Goal: Task Accomplishment & Management: Complete application form

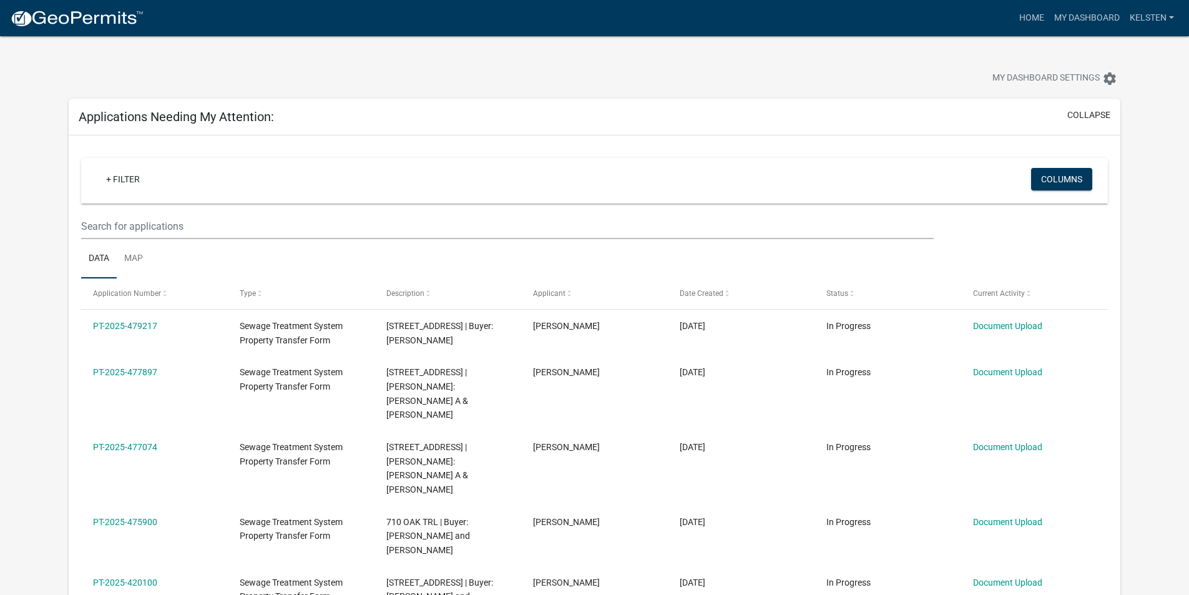
select select "3: 100"
click at [36, 15] on img at bounding box center [77, 18] width 134 height 19
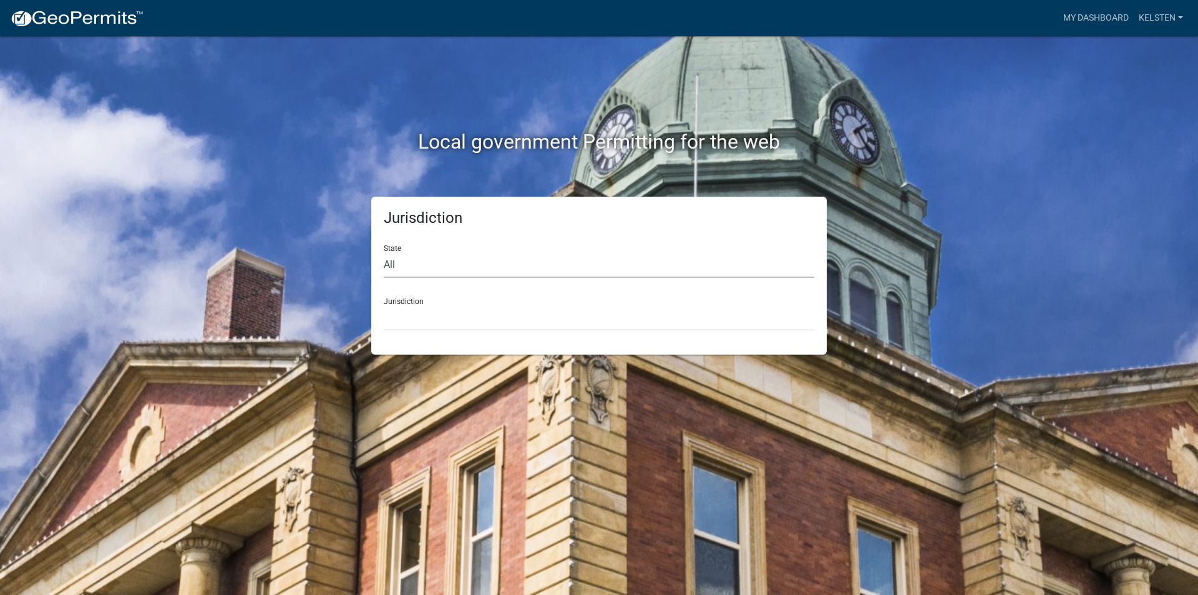
click at [400, 276] on select "All [US_STATE] [US_STATE] [US_STATE] [US_STATE] [US_STATE] [US_STATE] [US_STATE…" at bounding box center [599, 265] width 430 height 26
select select "[US_STATE]"
click at [384, 252] on select "All [US_STATE] [US_STATE] [US_STATE] [US_STATE] [US_STATE] [US_STATE] [US_STATE…" at bounding box center [599, 265] width 430 height 26
click at [406, 327] on select "[GEOGRAPHIC_DATA], [US_STATE] [GEOGRAPHIC_DATA], [US_STATE] [GEOGRAPHIC_DATA], …" at bounding box center [599, 318] width 430 height 26
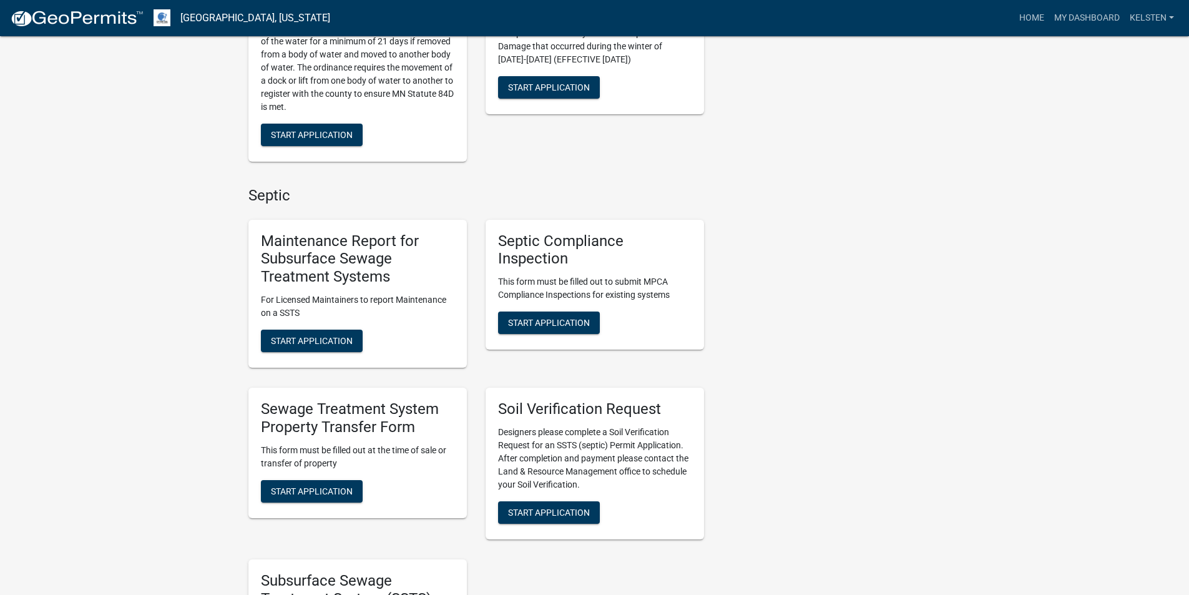
scroll to position [437, 0]
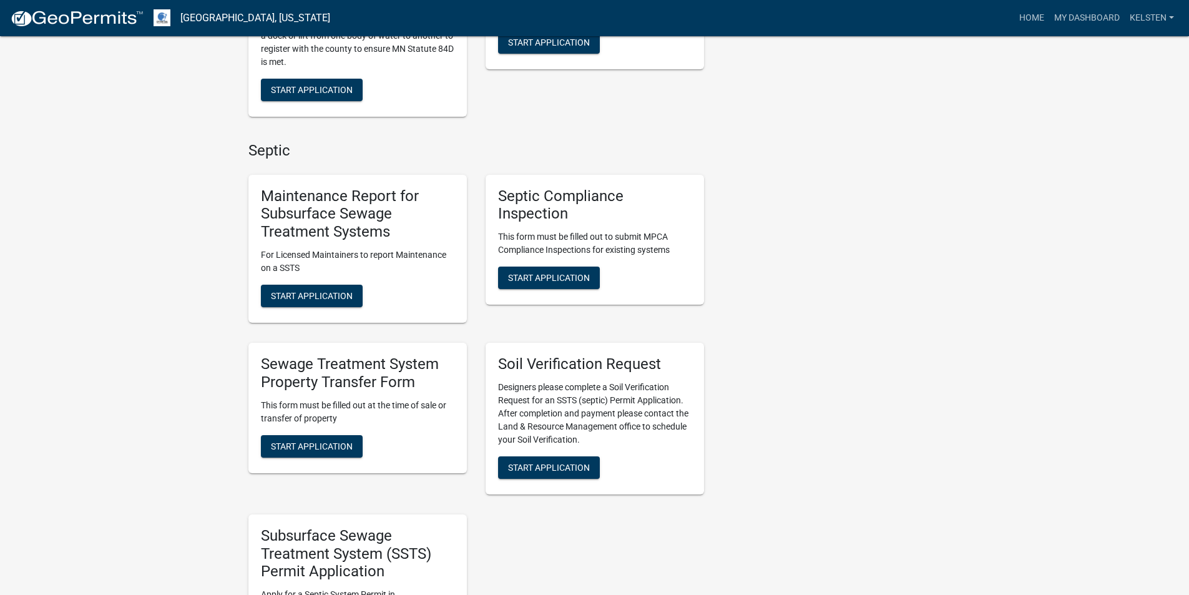
click at [341, 457] on div "Sewage Treatment System Property Transfer Form This form must be filled out at …" at bounding box center [357, 408] width 218 height 130
click at [335, 450] on span "Start Application" at bounding box center [312, 445] width 82 height 10
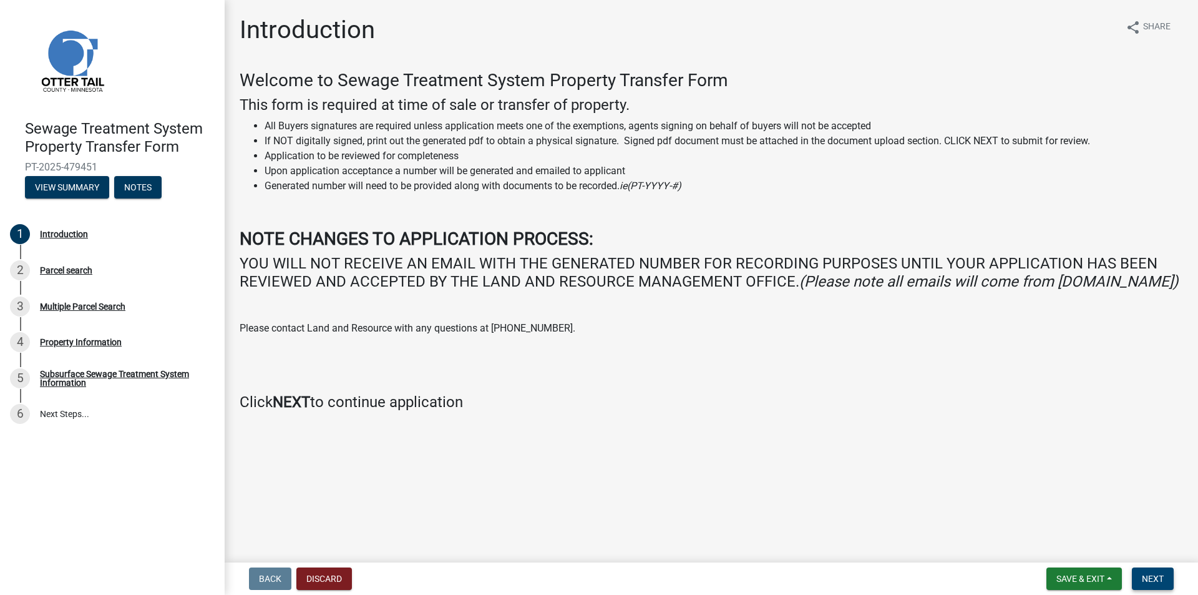
click at [1164, 568] on button "Next" at bounding box center [1153, 578] width 42 height 22
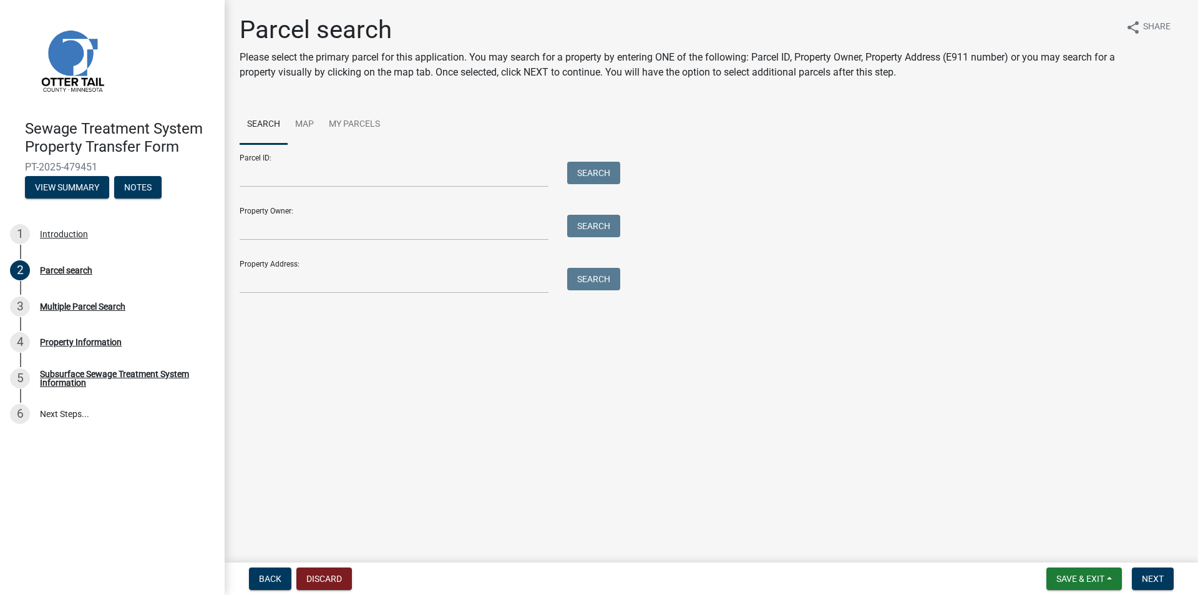
click at [447, 155] on div "Parcel ID: Search" at bounding box center [427, 165] width 374 height 43
click at [449, 170] on input "Parcel ID:" at bounding box center [394, 175] width 309 height 26
type input "80000990288000"
click at [567, 162] on button "Search" at bounding box center [593, 173] width 53 height 22
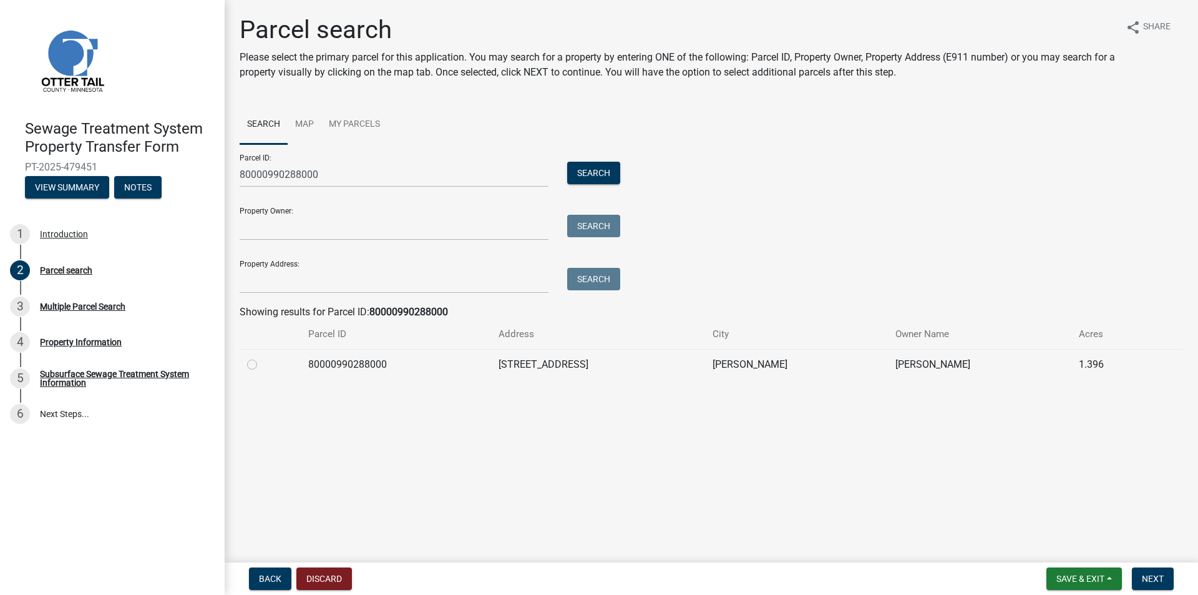
click at [262, 357] on label at bounding box center [262, 357] width 0 height 0
click at [262, 361] on input "radio" at bounding box center [266, 361] width 8 height 8
radio input "true"
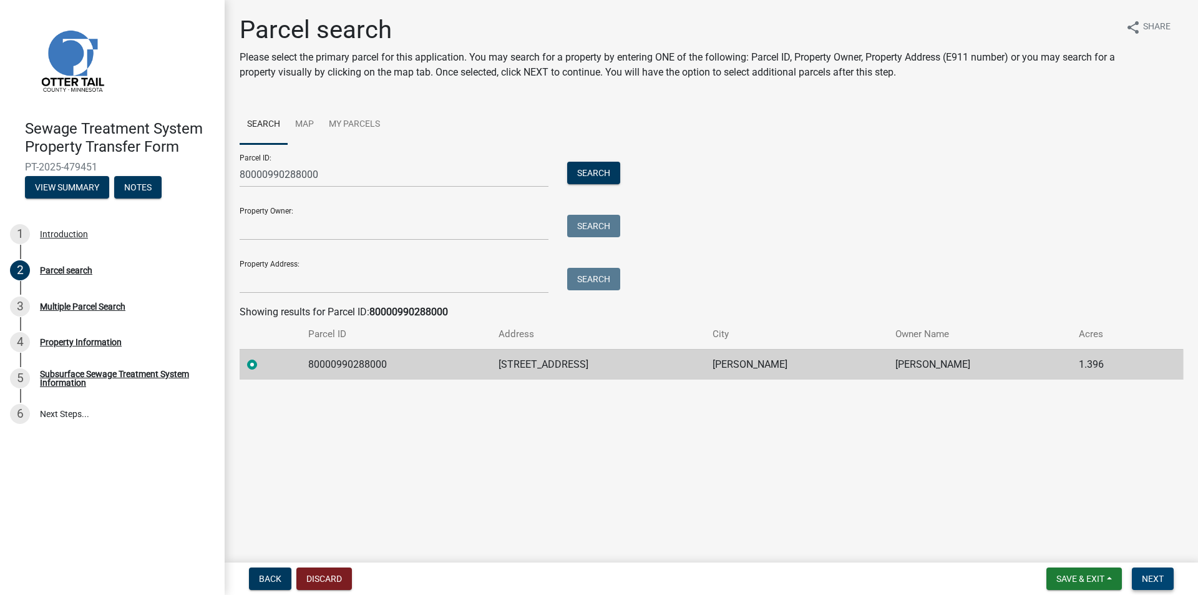
click at [1140, 581] on button "Next" at bounding box center [1153, 578] width 42 height 22
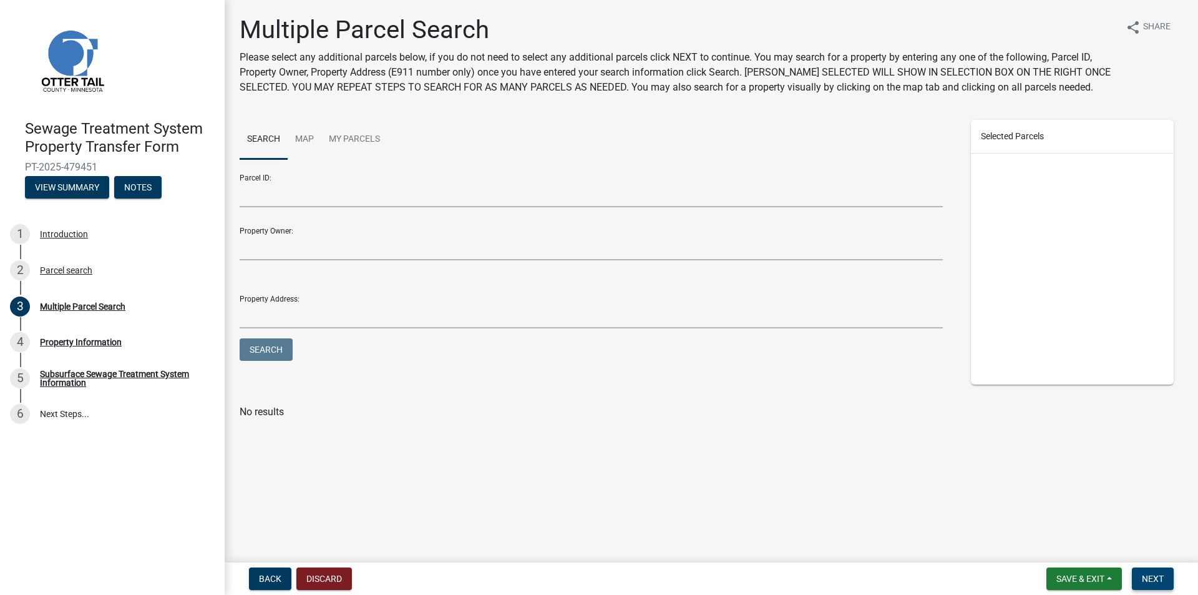
click at [1150, 581] on span "Next" at bounding box center [1153, 578] width 22 height 10
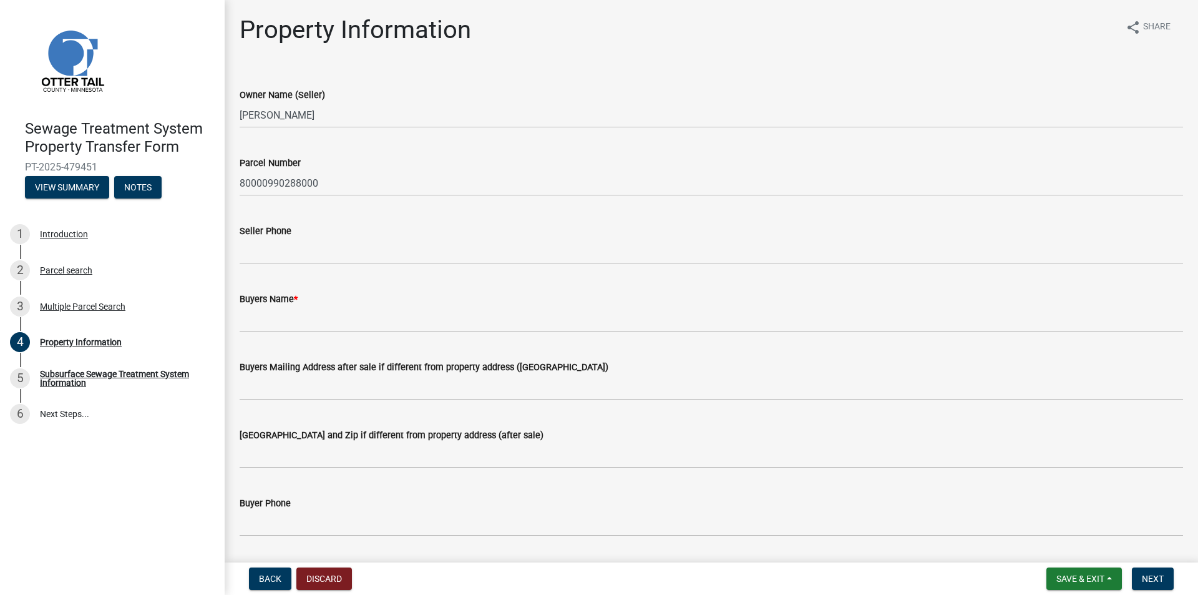
click at [259, 268] on wm-data-entity-input "Seller Phone" at bounding box center [711, 240] width 943 height 68
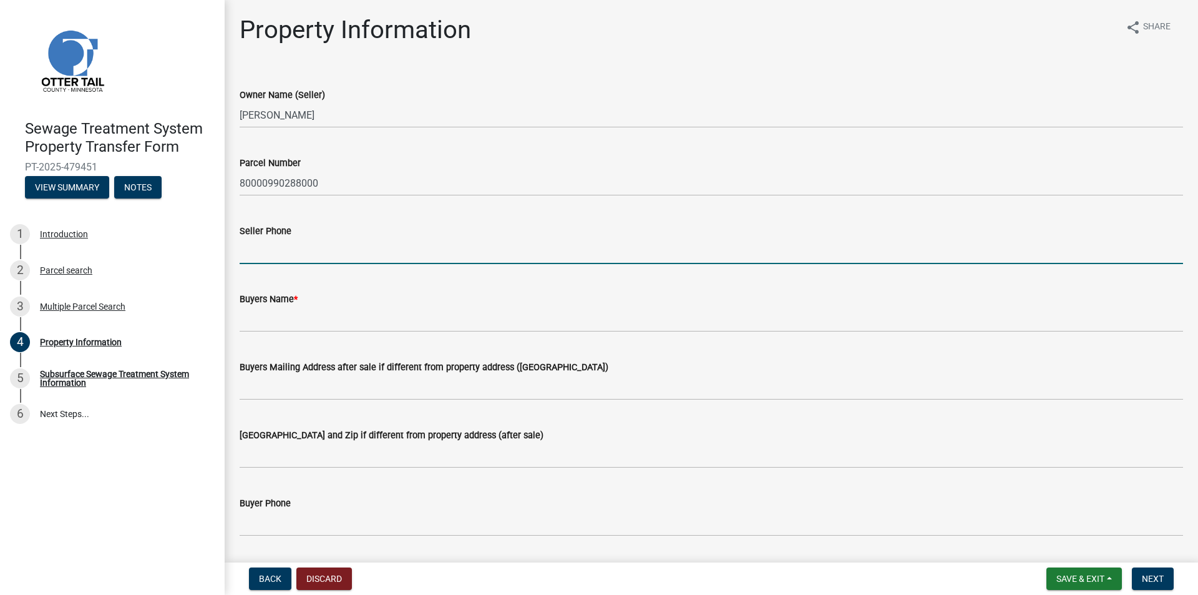
click at [258, 258] on input "Seller Phone" at bounding box center [711, 251] width 943 height 26
type input "3217206667"
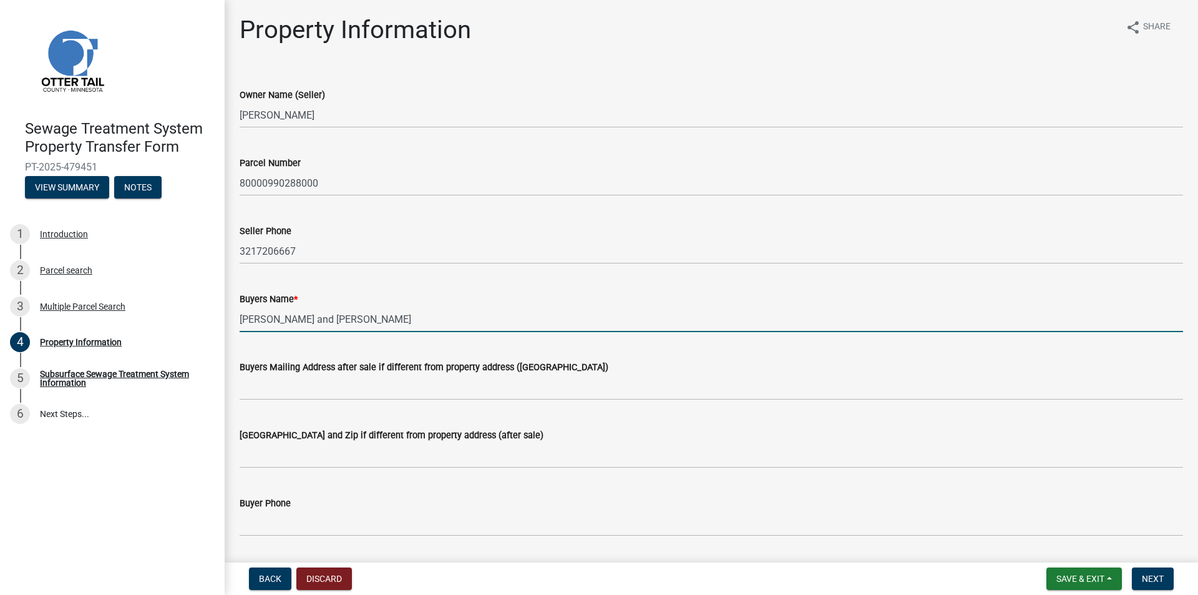
type input "[PERSON_NAME] and [PERSON_NAME]"
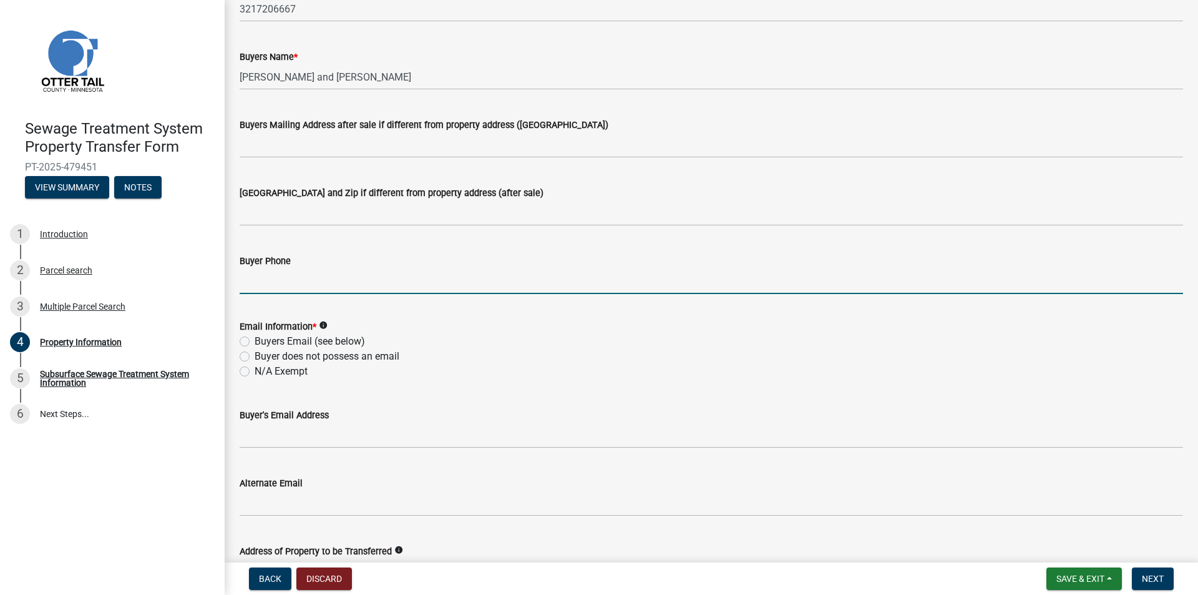
scroll to position [250, 0]
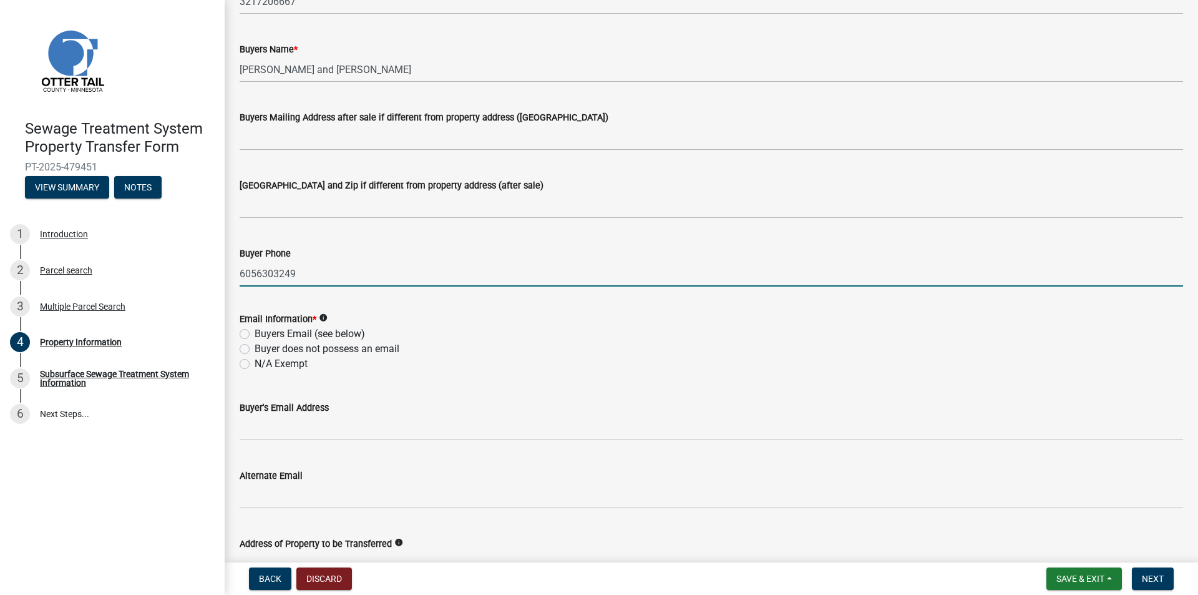
type input "6056303249"
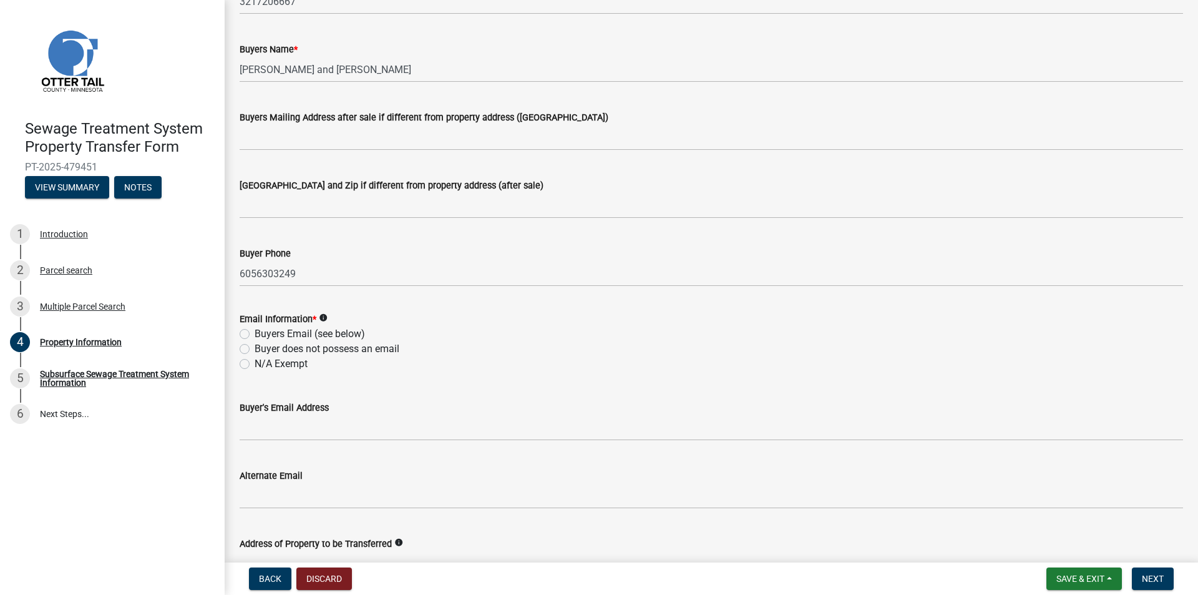
click at [310, 333] on label "Buyers Email (see below)" at bounding box center [310, 333] width 110 height 15
click at [263, 333] on input "Buyers Email (see below)" at bounding box center [259, 330] width 8 height 8
radio input "true"
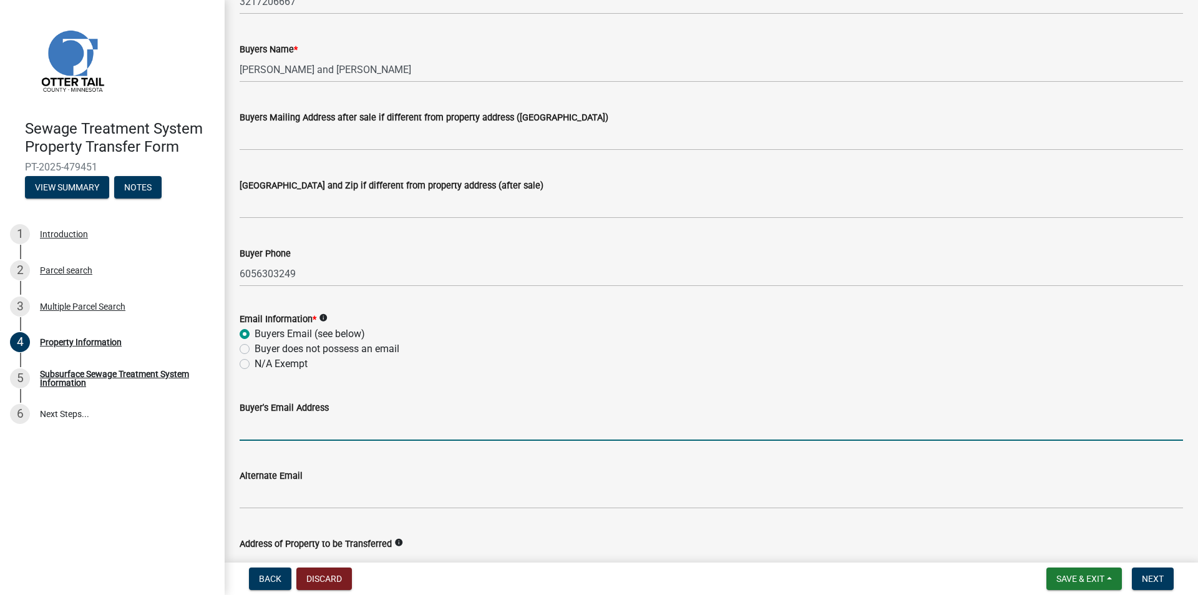
click at [301, 437] on input "Buyer's Email Address" at bounding box center [711, 428] width 943 height 26
type input "[EMAIL_ADDRESS][DOMAIN_NAME]"
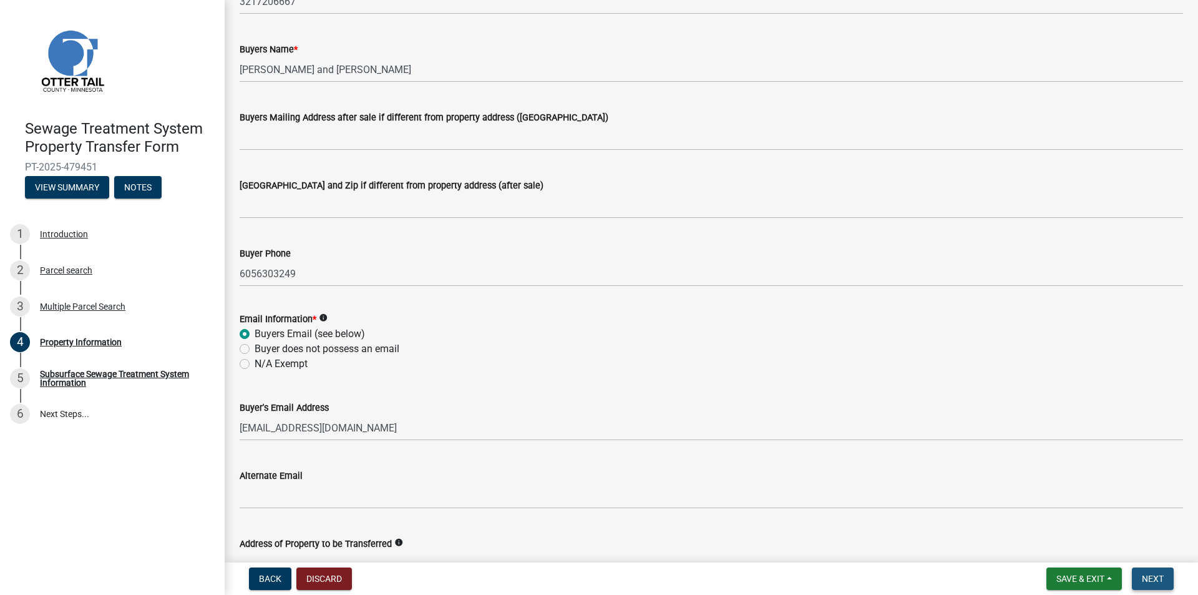
click at [1150, 584] on button "Next" at bounding box center [1153, 578] width 42 height 22
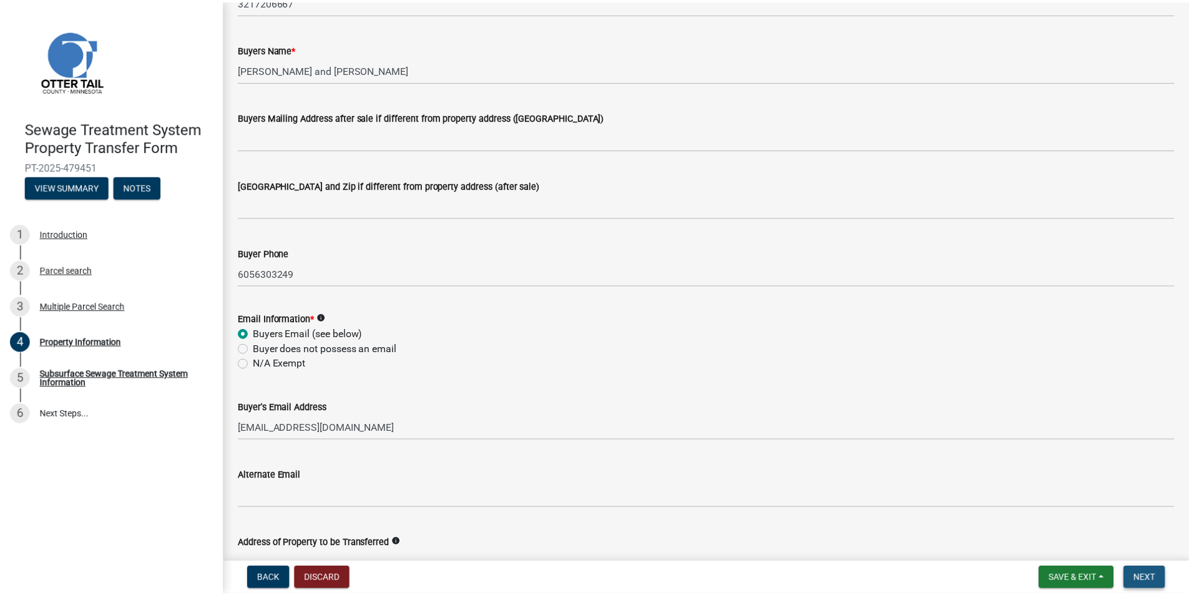
scroll to position [0, 0]
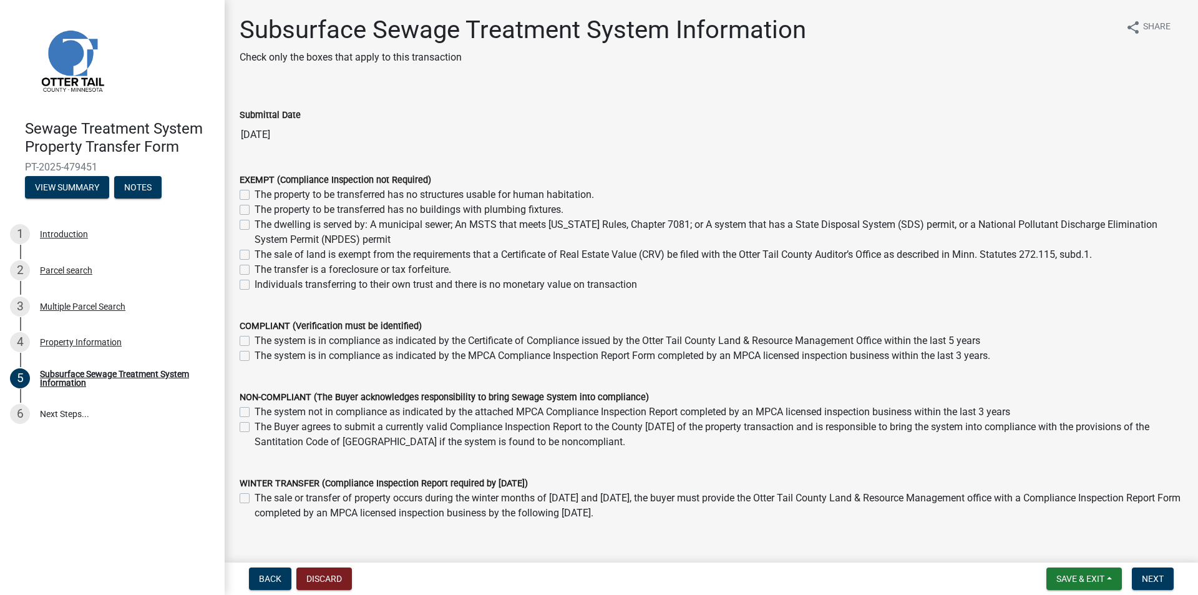
click at [326, 230] on label "The dwelling is served by: A municipal sewer; An MSTS that meets [US_STATE] Rul…" at bounding box center [719, 232] width 928 height 30
click at [263, 225] on input "The dwelling is served by: A municipal sewer; An MSTS that meets [US_STATE] Rul…" at bounding box center [259, 221] width 8 height 8
checkbox input "true"
checkbox input "false"
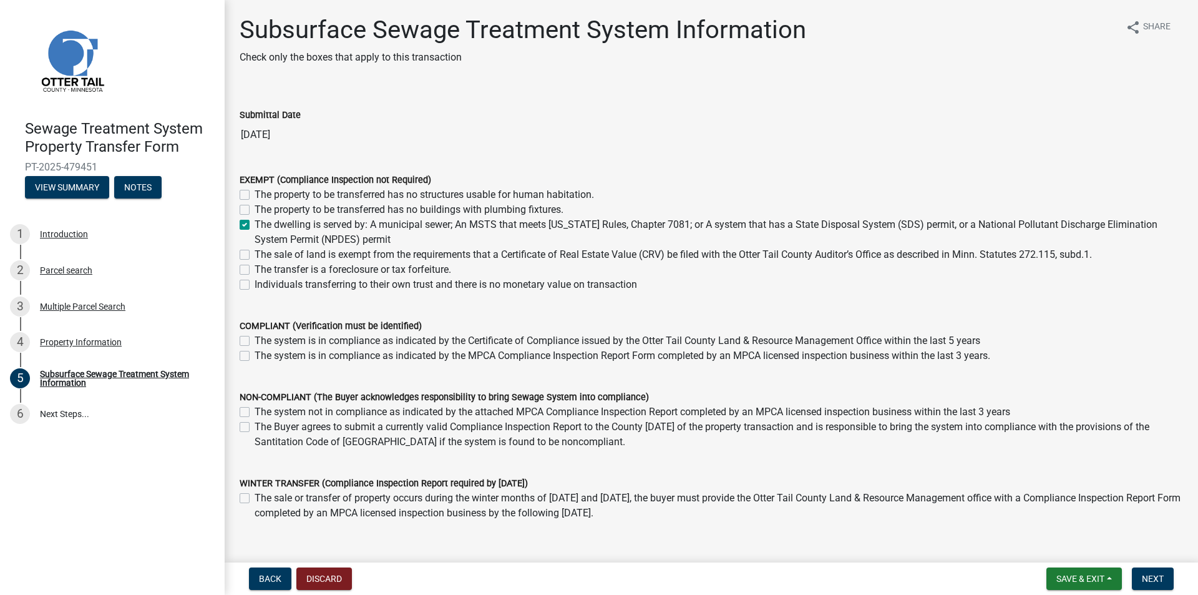
checkbox input "true"
checkbox input "false"
click at [1155, 580] on span "Next" at bounding box center [1153, 578] width 22 height 10
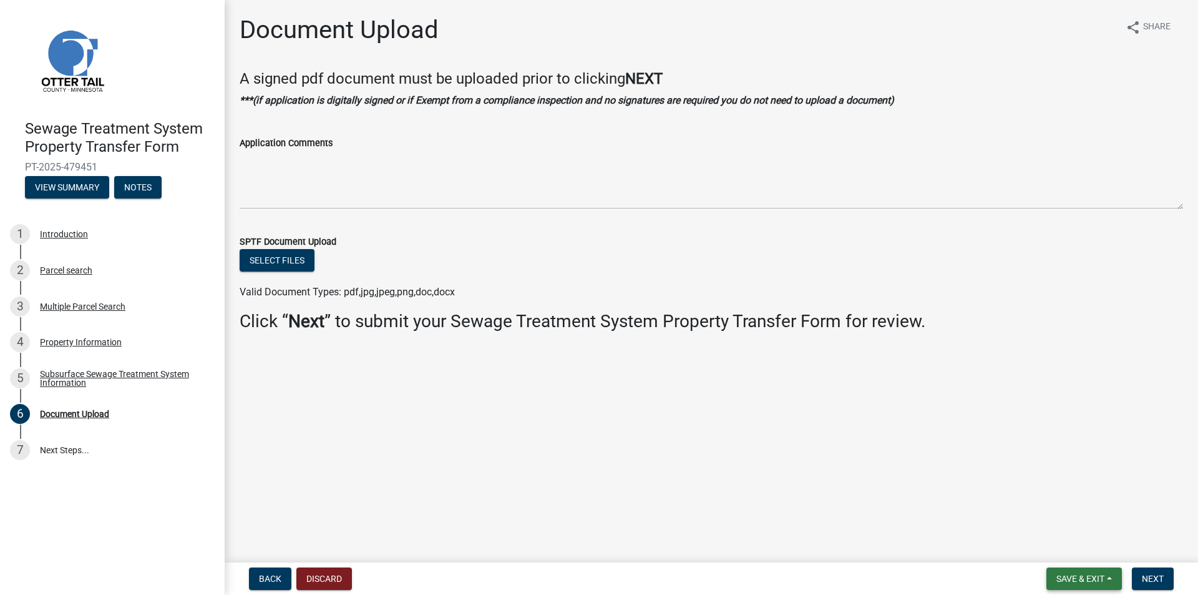
click at [1079, 573] on span "Save & Exit" at bounding box center [1080, 578] width 48 height 10
click at [1077, 545] on button "Save & Exit" at bounding box center [1072, 546] width 100 height 30
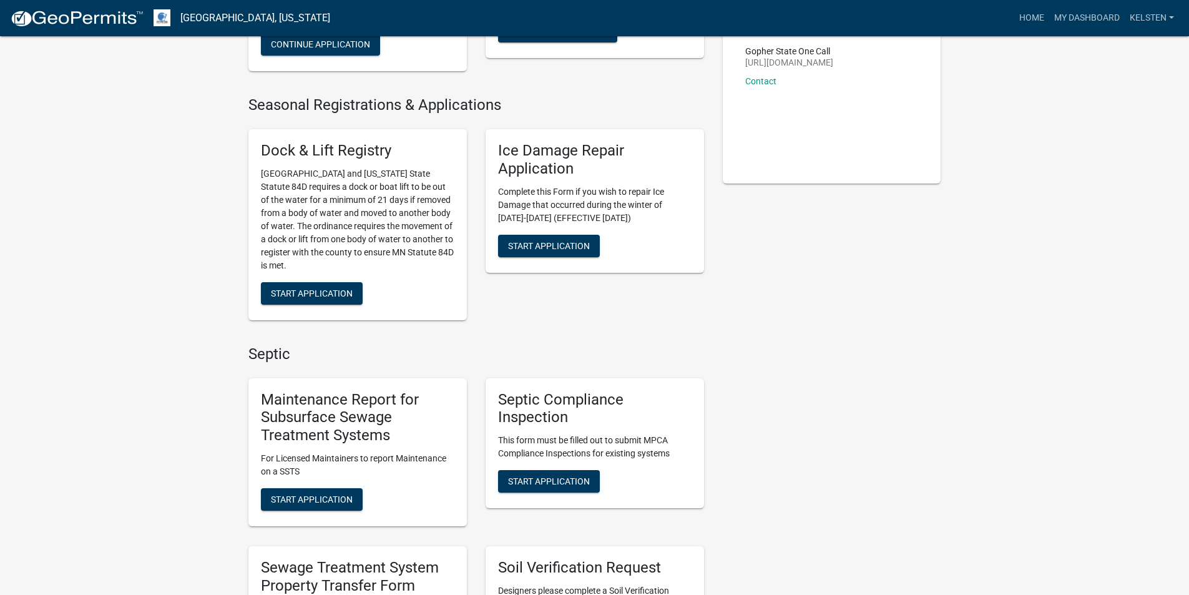
scroll to position [312, 0]
